Goal: Task Accomplishment & Management: Manage account settings

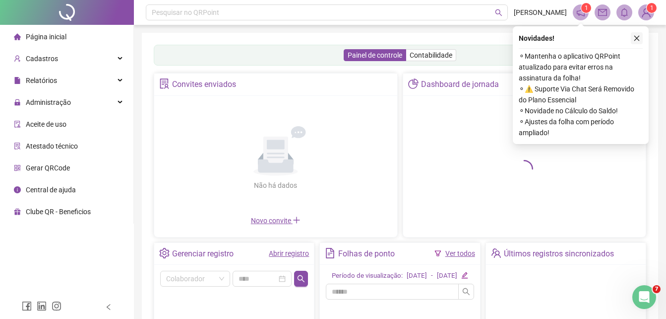
click at [639, 37] on icon "close" at bounding box center [637, 38] width 5 height 5
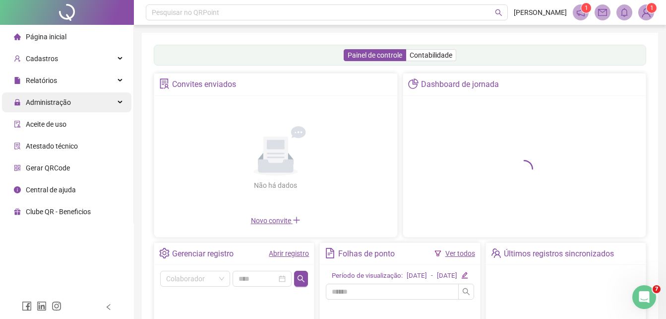
click at [89, 100] on div "Administração" at bounding box center [67, 102] width 130 height 20
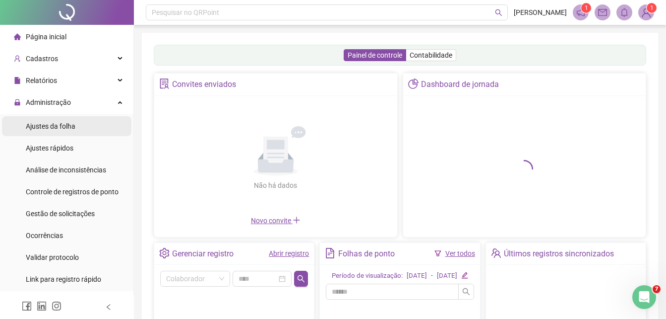
click at [80, 126] on li "Ajustes da folha" at bounding box center [67, 126] width 130 height 20
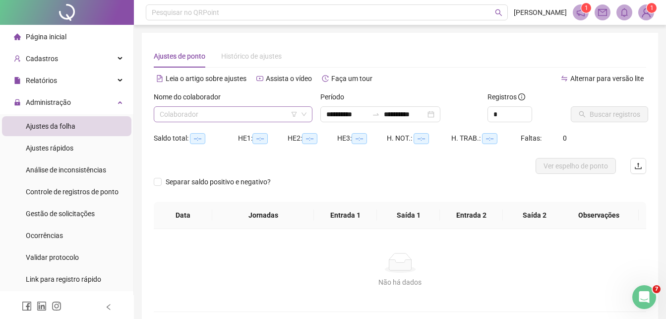
click at [222, 113] on input "search" at bounding box center [229, 114] width 138 height 15
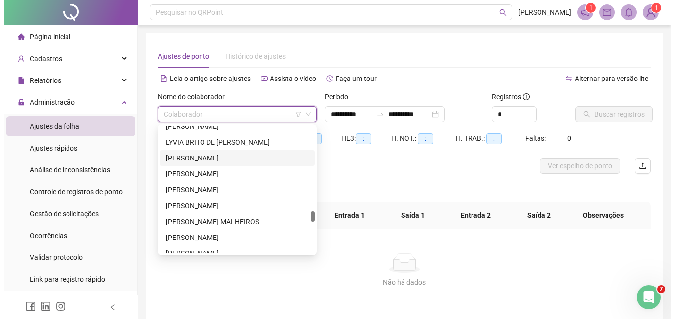
scroll to position [1042, 0]
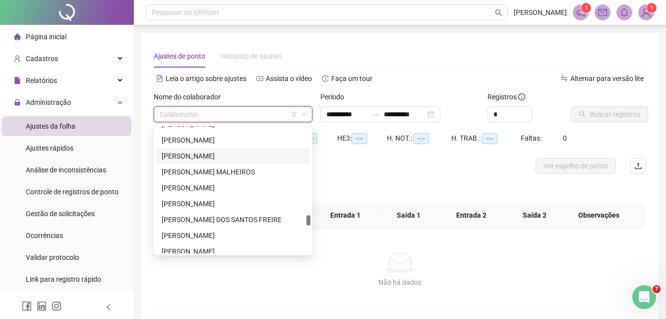
click at [210, 152] on div "[PERSON_NAME]" at bounding box center [233, 155] width 143 height 11
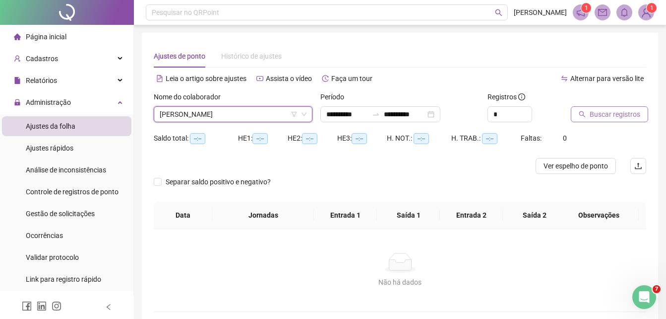
click at [588, 113] on button "Buscar registros" at bounding box center [609, 114] width 77 height 16
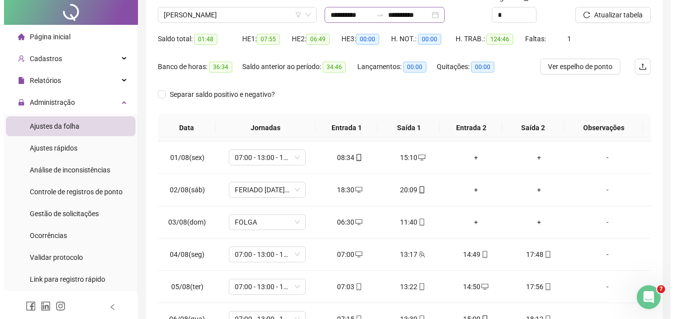
scroll to position [0, 0]
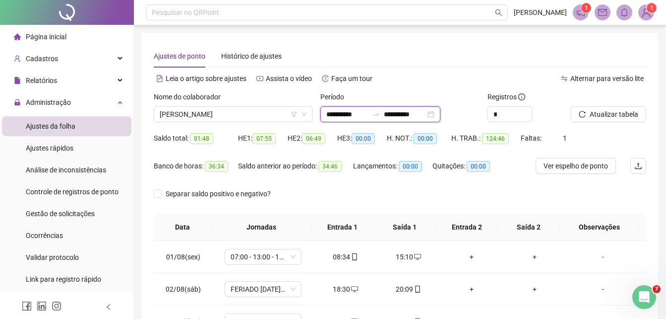
click at [368, 116] on input "**********" at bounding box center [348, 114] width 42 height 11
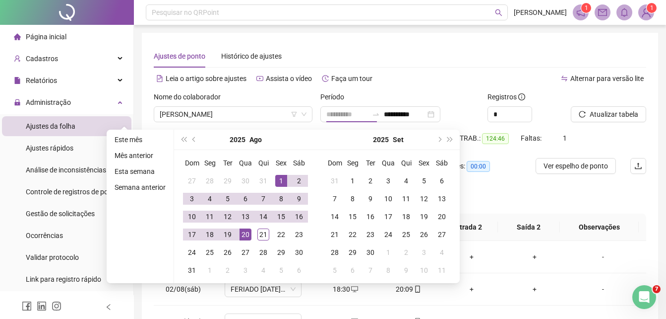
click at [278, 178] on div "1" at bounding box center [281, 181] width 12 height 12
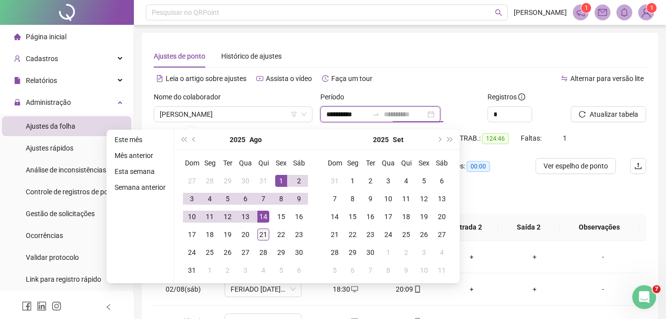
type input "**********"
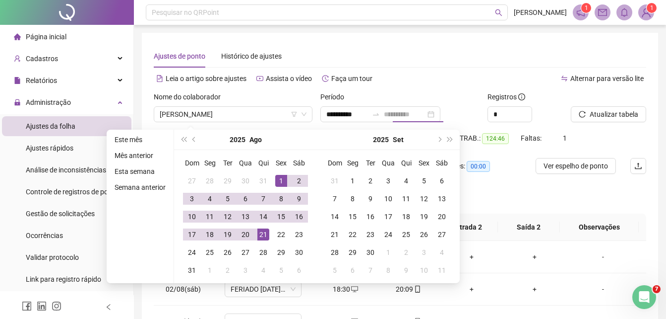
click at [263, 232] on div "21" at bounding box center [264, 234] width 12 height 12
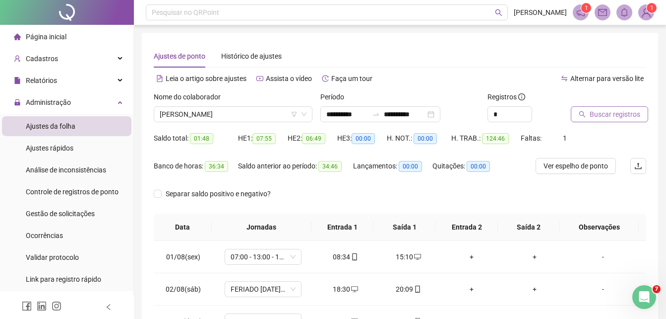
click at [595, 116] on span "Buscar registros" at bounding box center [615, 114] width 51 height 11
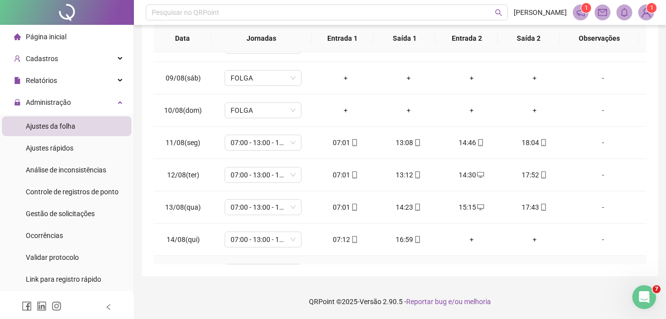
scroll to position [465, 0]
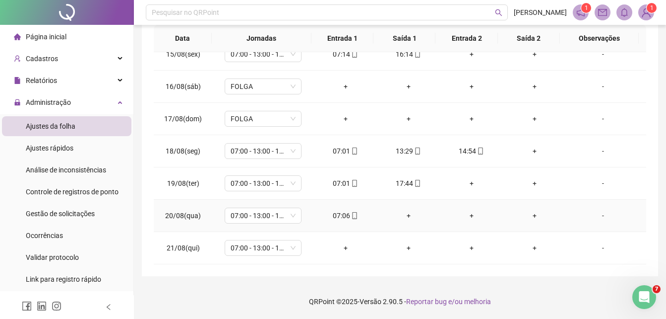
click at [403, 216] on div "+" at bounding box center [408, 215] width 47 height 11
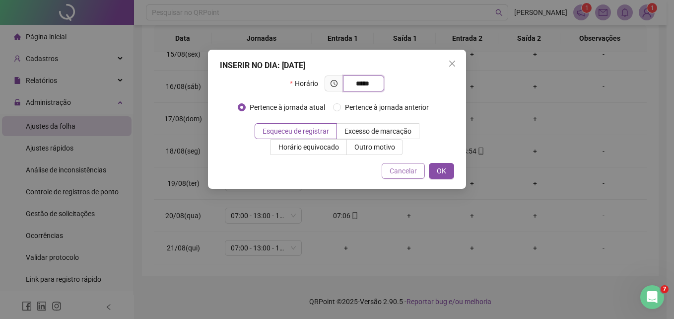
type input "*****"
click at [404, 169] on span "Cancelar" at bounding box center [403, 170] width 27 height 11
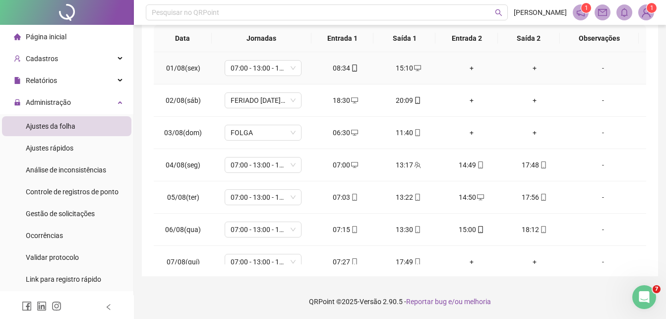
scroll to position [0, 0]
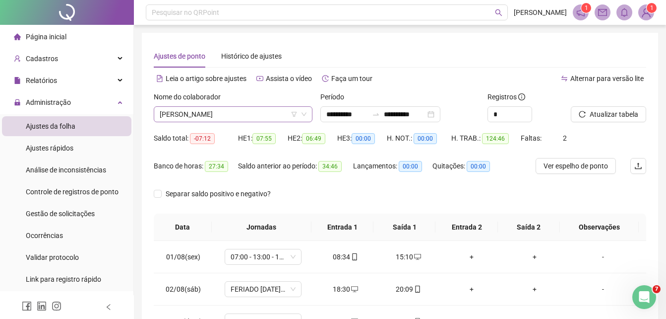
click at [243, 115] on span "[PERSON_NAME]" at bounding box center [233, 114] width 147 height 15
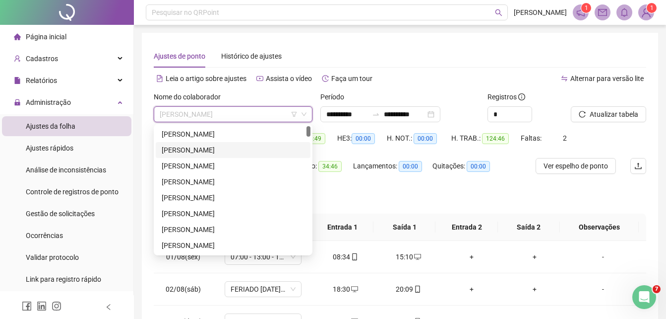
click at [223, 149] on div "[PERSON_NAME]" at bounding box center [233, 149] width 143 height 11
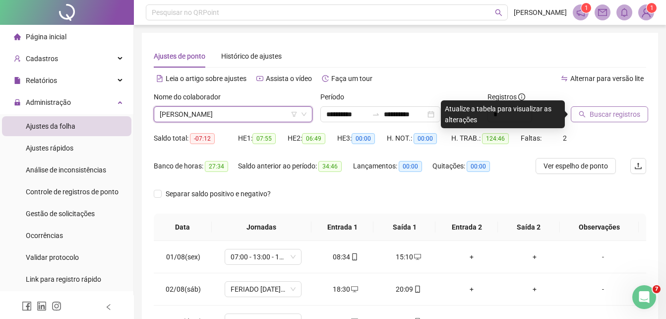
click at [591, 107] on button "Buscar registros" at bounding box center [609, 114] width 77 height 16
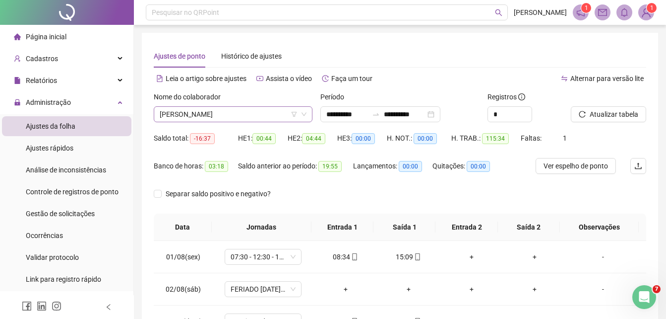
drag, startPoint x: 263, startPoint y: 123, endPoint x: 264, endPoint y: 116, distance: 6.6
click at [263, 122] on div "Nome do colaborador [PERSON_NAME]" at bounding box center [233, 110] width 167 height 39
click at [264, 115] on span "[PERSON_NAME]" at bounding box center [233, 114] width 147 height 15
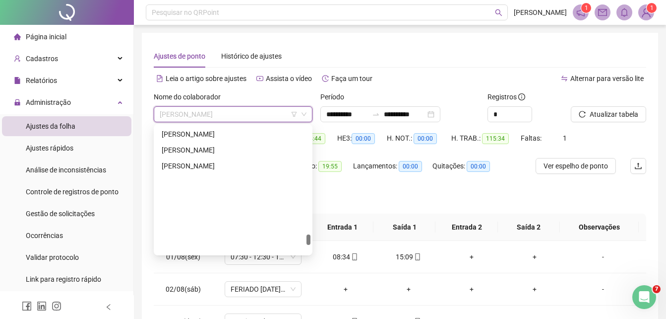
scroll to position [1266, 0]
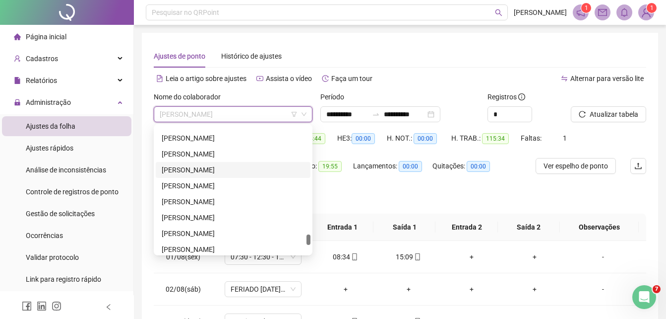
click at [230, 170] on div "[PERSON_NAME]" at bounding box center [233, 169] width 143 height 11
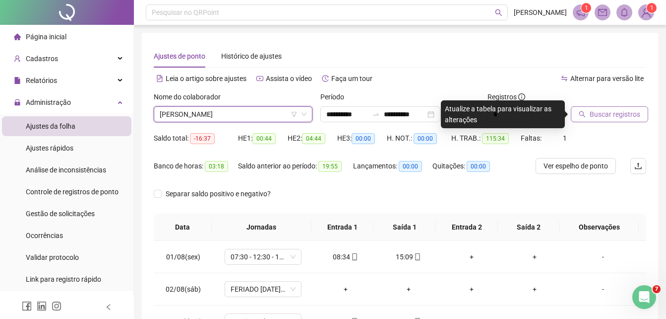
click at [615, 116] on span "Buscar registros" at bounding box center [615, 114] width 51 height 11
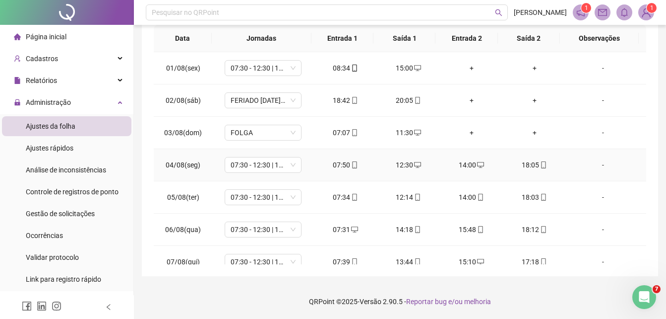
scroll to position [0, 0]
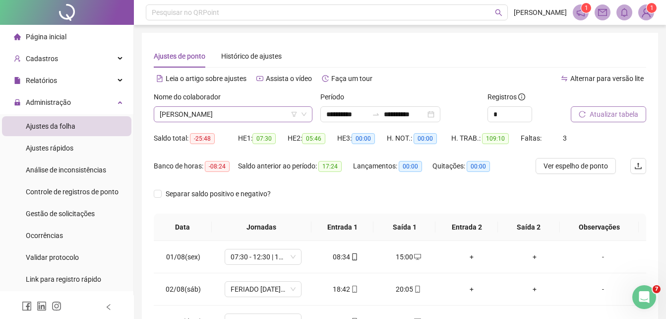
click at [254, 113] on span "[PERSON_NAME]" at bounding box center [233, 114] width 147 height 15
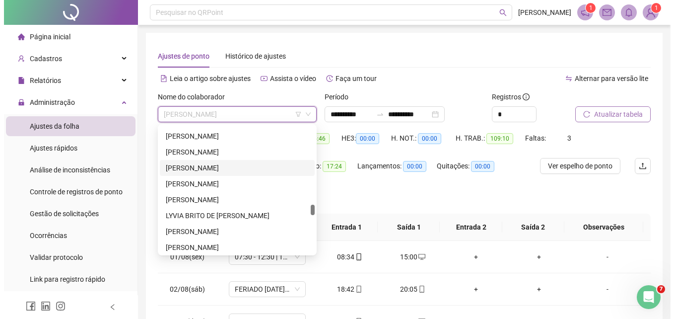
scroll to position [969, 0]
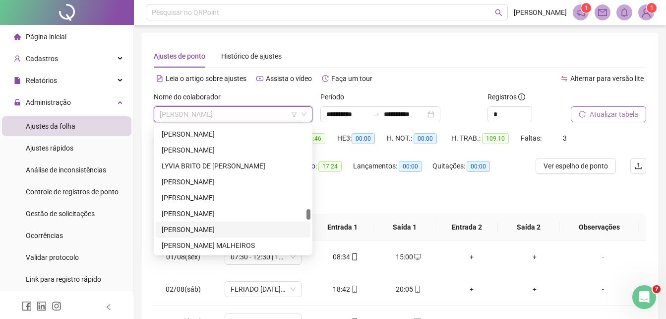
click at [208, 228] on div "[PERSON_NAME]" at bounding box center [233, 229] width 143 height 11
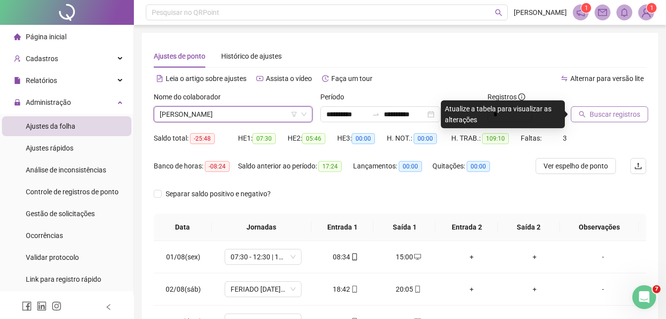
click at [609, 105] on div at bounding box center [596, 98] width 51 height 15
click at [607, 116] on span "Buscar registros" at bounding box center [615, 114] width 51 height 11
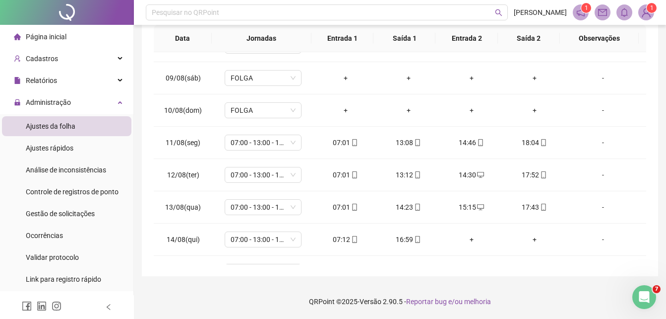
scroll to position [465, 0]
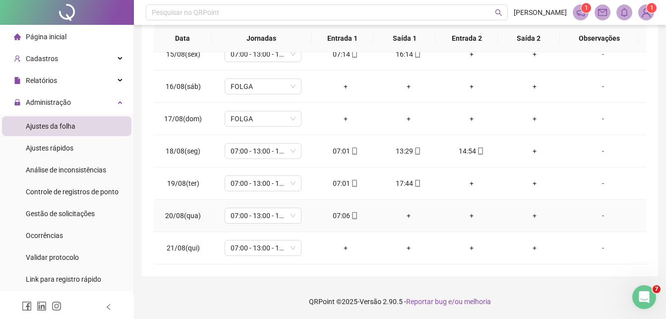
click at [407, 215] on div "+" at bounding box center [408, 215] width 47 height 11
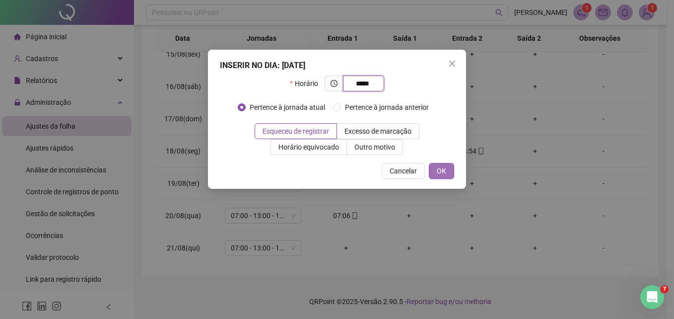
type input "*****"
click at [444, 170] on span "OK" at bounding box center [441, 170] width 9 height 11
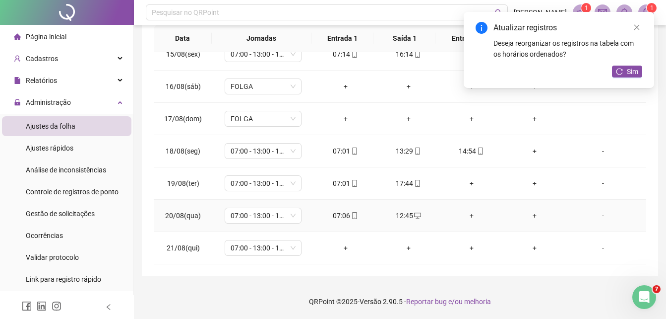
click at [468, 214] on div "+" at bounding box center [471, 215] width 47 height 11
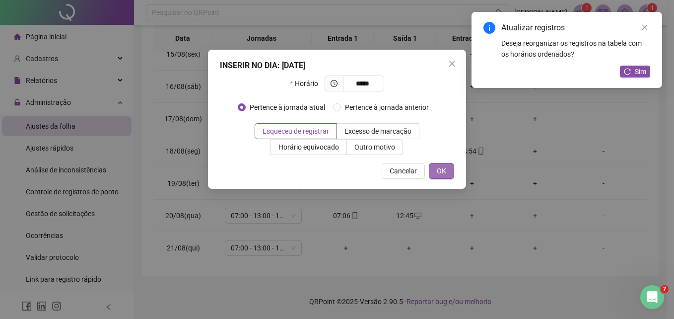
type input "*****"
click at [444, 169] on span "OK" at bounding box center [441, 170] width 9 height 11
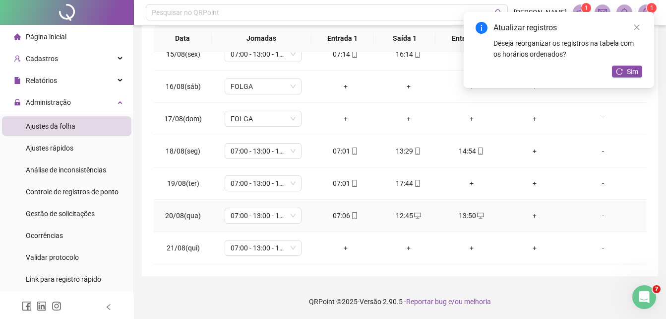
click at [529, 214] on div "+" at bounding box center [534, 215] width 47 height 11
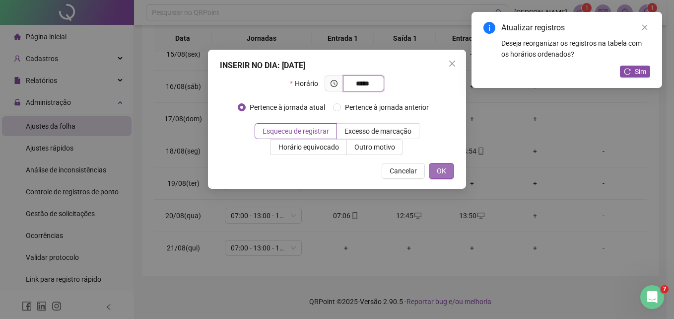
type input "*****"
click at [446, 173] on span "OK" at bounding box center [441, 170] width 9 height 11
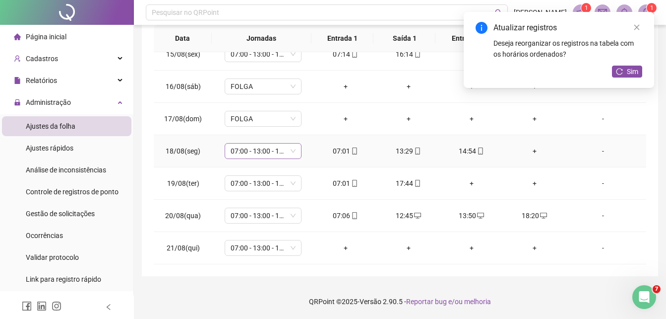
click at [254, 154] on span "07:00 - 13:00 - 14:30 - 17:30" at bounding box center [263, 150] width 65 height 15
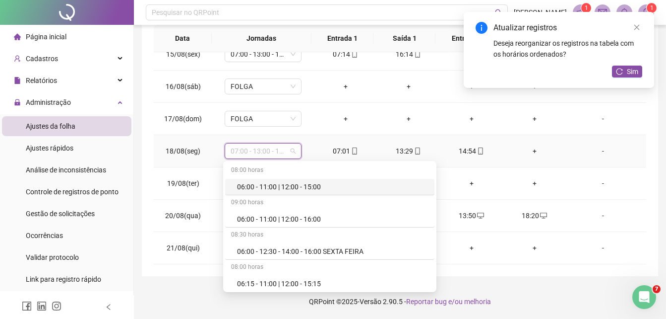
click at [156, 161] on td "18/08(seg)" at bounding box center [183, 151] width 59 height 32
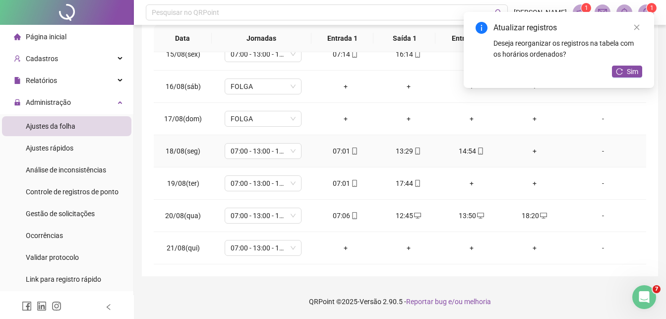
click at [529, 151] on div "+" at bounding box center [534, 150] width 47 height 11
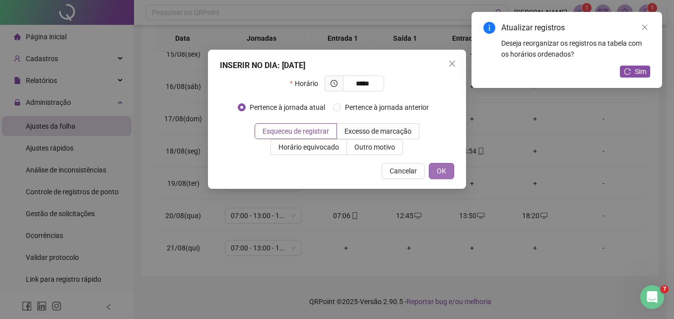
type input "*****"
click at [443, 171] on span "OK" at bounding box center [441, 170] width 9 height 11
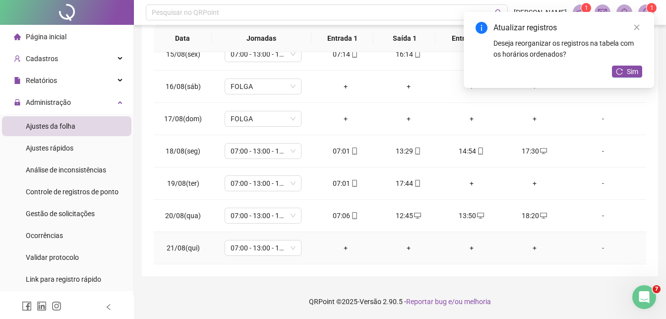
click at [337, 244] on div "+" at bounding box center [345, 247] width 47 height 11
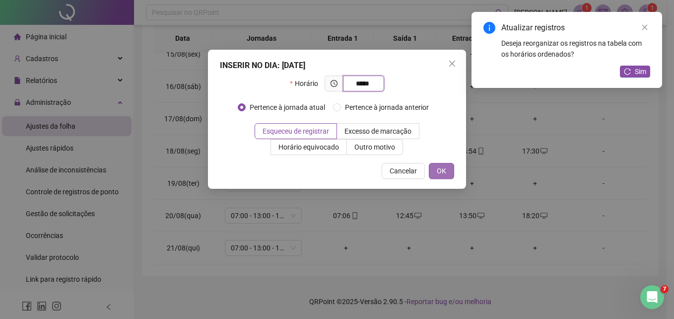
type input "*****"
click at [450, 175] on button "OK" at bounding box center [441, 171] width 25 height 16
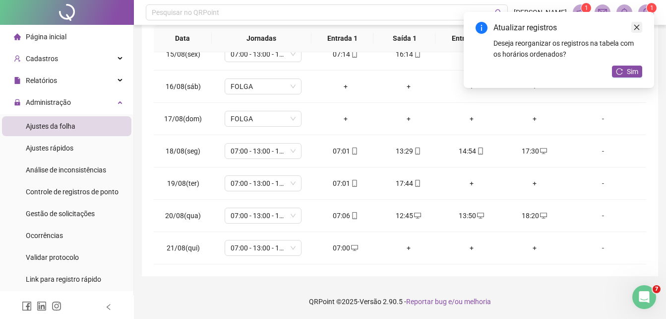
click at [639, 30] on icon "close" at bounding box center [637, 27] width 7 height 7
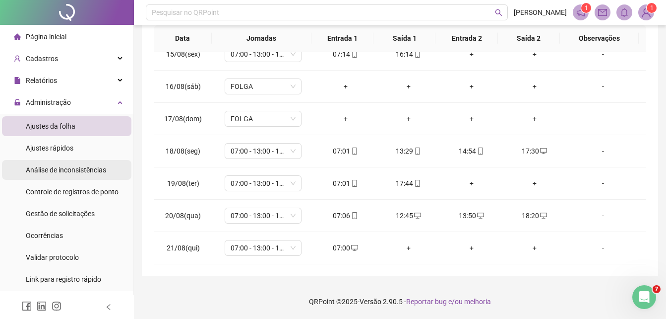
scroll to position [0, 0]
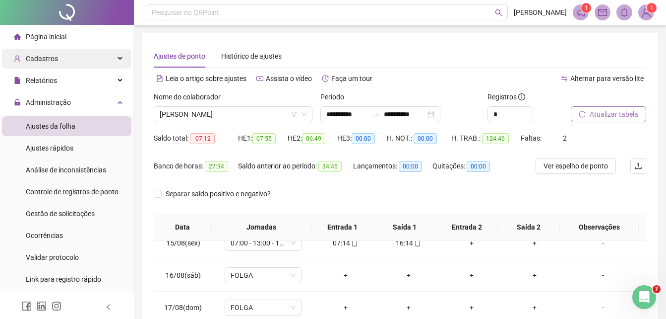
click at [89, 64] on div "Cadastros" at bounding box center [67, 59] width 130 height 20
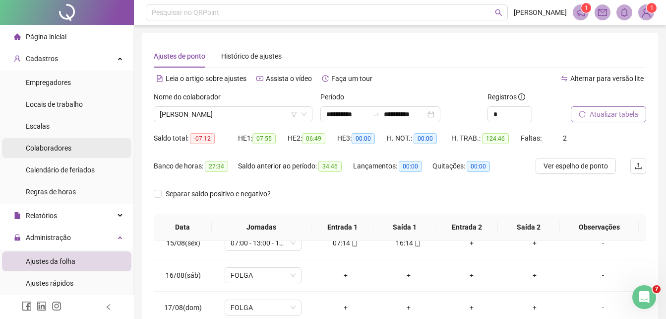
click at [77, 145] on li "Colaboradores" at bounding box center [67, 148] width 130 height 20
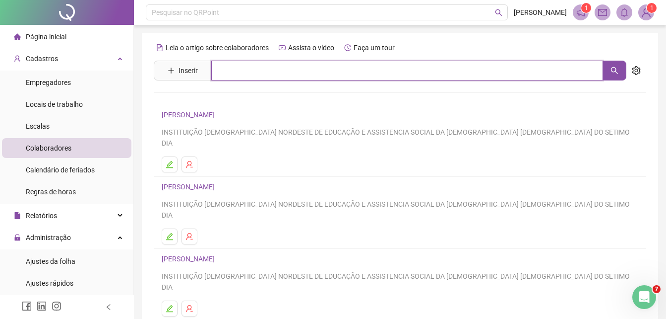
click at [250, 73] on input "text" at bounding box center [407, 71] width 392 height 20
click at [609, 68] on button "button" at bounding box center [615, 71] width 24 height 20
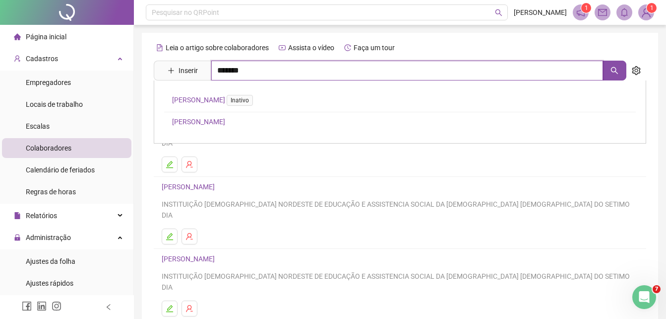
type input "*******"
drag, startPoint x: 549, startPoint y: 71, endPoint x: 565, endPoint y: 67, distance: 16.7
click at [549, 71] on input "*******" at bounding box center [407, 71] width 392 height 20
click at [614, 72] on icon "search" at bounding box center [614, 70] width 7 height 7
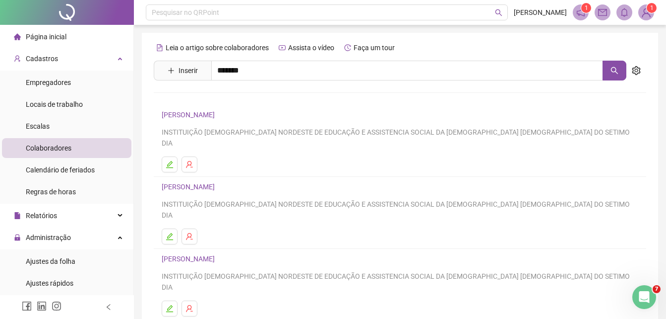
click at [219, 122] on link "[PERSON_NAME]" at bounding box center [198, 122] width 53 height 8
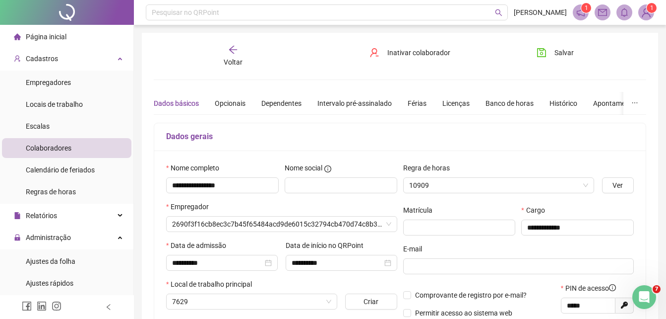
type input "**********"
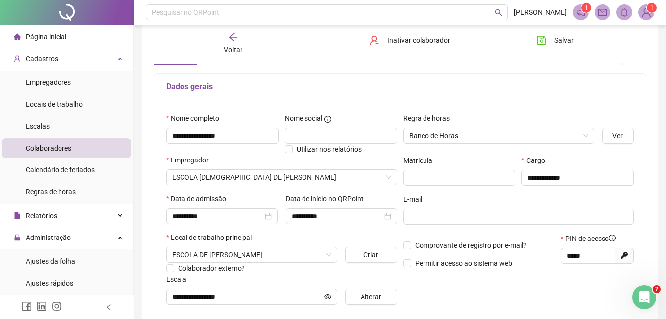
scroll to position [99, 0]
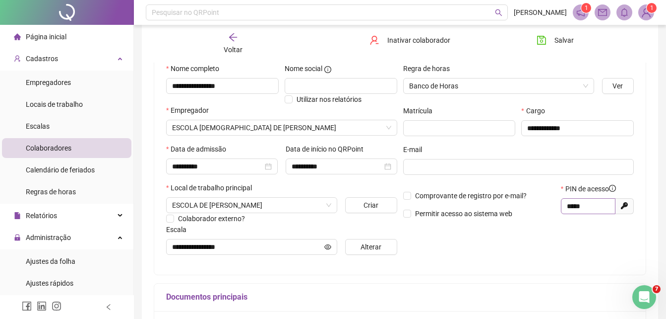
drag, startPoint x: 580, startPoint y: 207, endPoint x: 575, endPoint y: 208, distance: 5.5
click at [586, 208] on span "*****" at bounding box center [588, 206] width 55 height 16
drag, startPoint x: 568, startPoint y: 205, endPoint x: 589, endPoint y: 205, distance: 20.8
click at [589, 205] on input "*****" at bounding box center [587, 205] width 41 height 11
